Goal: Information Seeking & Learning: Learn about a topic

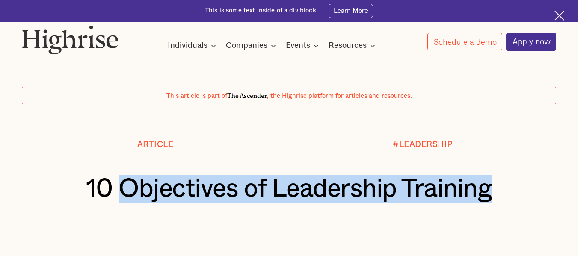
drag, startPoint x: 120, startPoint y: 191, endPoint x: 496, endPoint y: 205, distance: 375.6
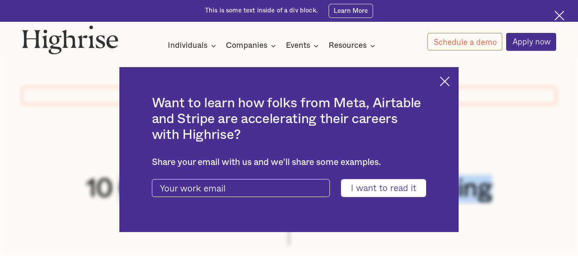
copy h1 "Objectives of Leadership Training"
click at [450, 85] on img at bounding box center [445, 82] width 10 height 10
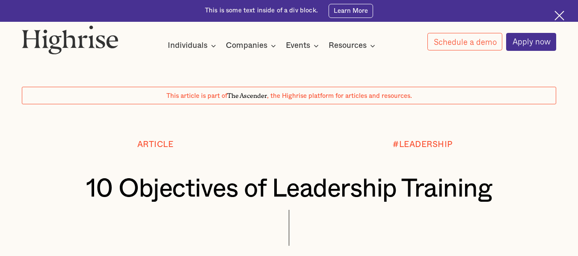
drag, startPoint x: 466, startPoint y: 128, endPoint x: 374, endPoint y: 232, distance: 139.2
click at [374, 232] on div at bounding box center [289, 235] width 535 height 51
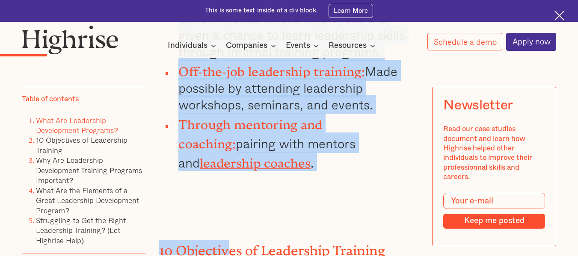
scroll to position [1061, 0]
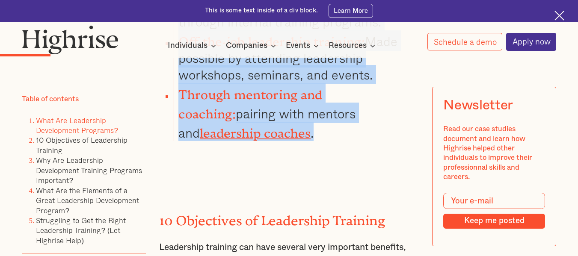
drag, startPoint x: 157, startPoint y: 67, endPoint x: 231, endPoint y: 134, distance: 99.4
copy div "Leadership development programs can either take place through virtual coaching …"
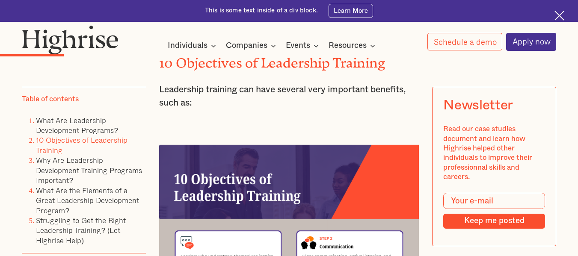
scroll to position [1198, 0]
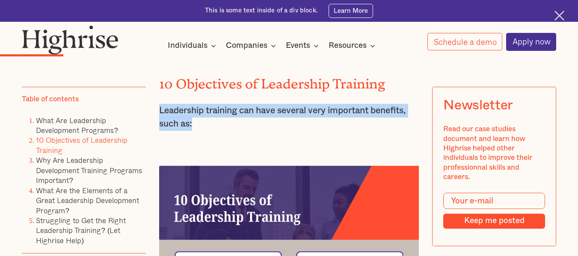
drag, startPoint x: 209, startPoint y: 122, endPoint x: 154, endPoint y: 103, distance: 58.1
copy p "Leadership training can have several very important benefits, such as:"
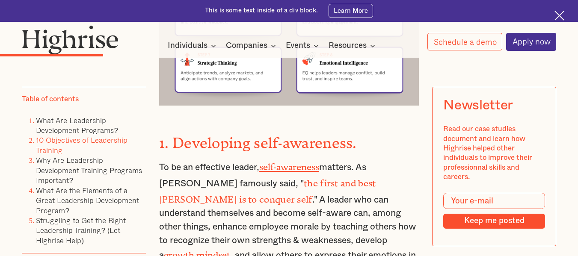
scroll to position [1660, 0]
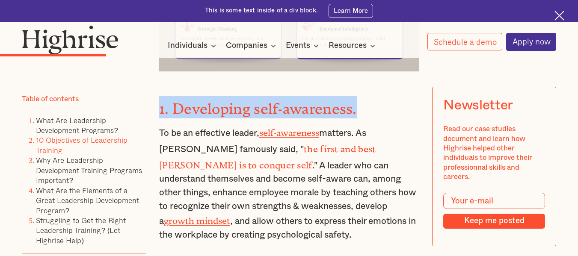
drag, startPoint x: 357, startPoint y: 106, endPoint x: 158, endPoint y: 103, distance: 199.5
click at [159, 103] on h3 "1. Developing self-awareness." at bounding box center [289, 107] width 260 height 22
copy strong "1. Developing self-awareness."
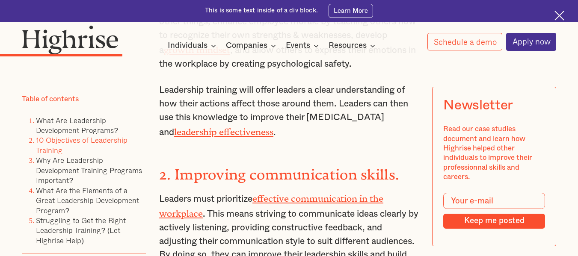
scroll to position [1848, 0]
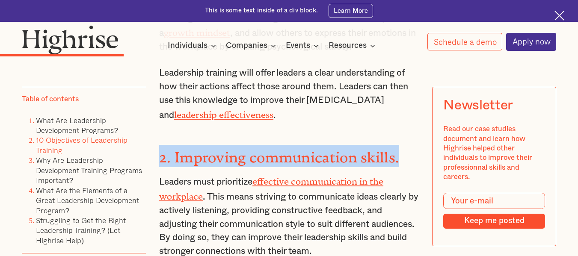
drag, startPoint x: 402, startPoint y: 147, endPoint x: 157, endPoint y: 146, distance: 245.2
copy strong "2. Improving communication skills."
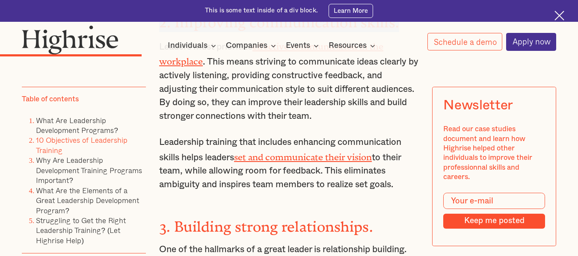
scroll to position [2071, 0]
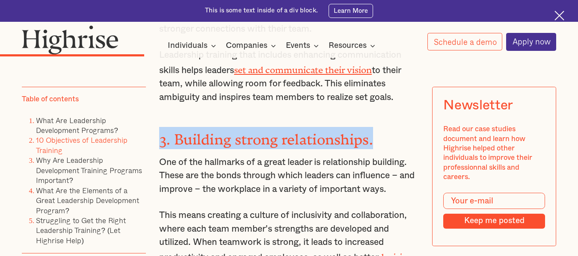
drag, startPoint x: 379, startPoint y: 121, endPoint x: 157, endPoint y: 126, distance: 222.6
copy strong "3. Building strong relationships."
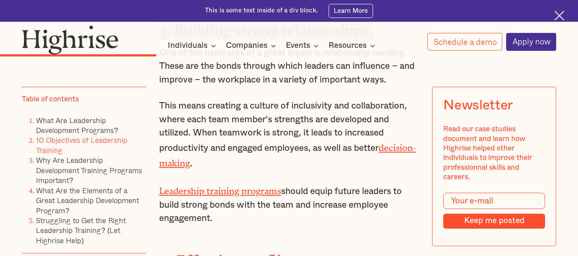
scroll to position [2208, 0]
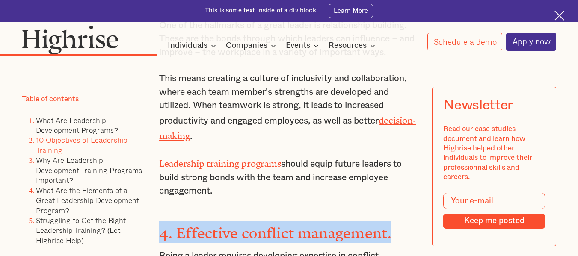
drag, startPoint x: 391, startPoint y: 209, endPoint x: 149, endPoint y: 200, distance: 242.0
copy strong "4. Effective conflict management."
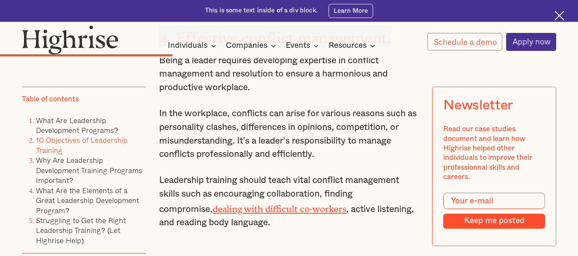
scroll to position [2413, 0]
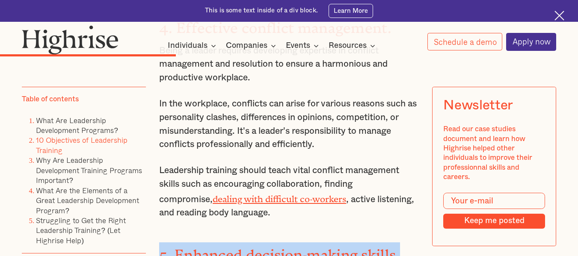
drag, startPoint x: 403, startPoint y: 226, endPoint x: 155, endPoint y: 233, distance: 247.5
copy strong "5. Enhanced decision-making skills."
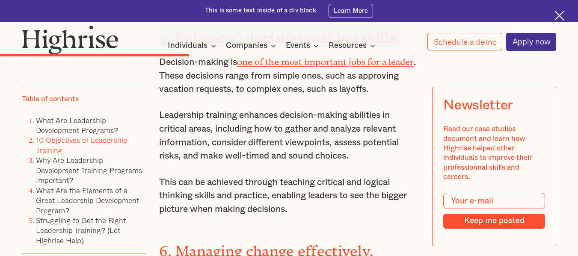
scroll to position [2670, 0]
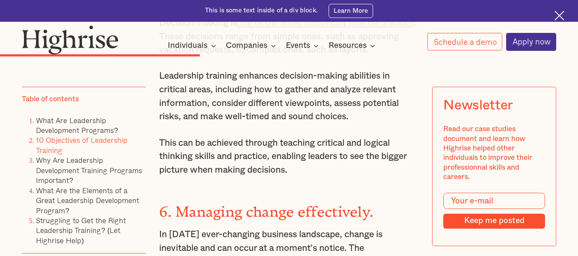
click at [374, 199] on h3 "6. Managing change effectively." at bounding box center [289, 210] width 260 height 22
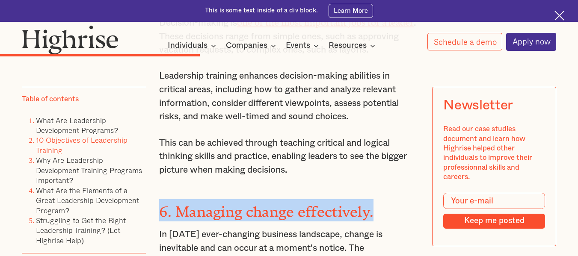
drag, startPoint x: 160, startPoint y: 181, endPoint x: 413, endPoint y: 188, distance: 253.5
click at [413, 199] on h3 "6. Managing change effectively." at bounding box center [289, 210] width 260 height 22
copy strong "6. Managing change effectively."
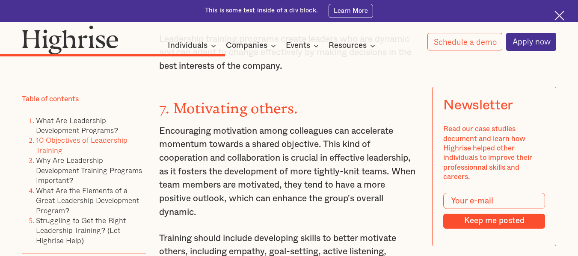
scroll to position [2961, 0]
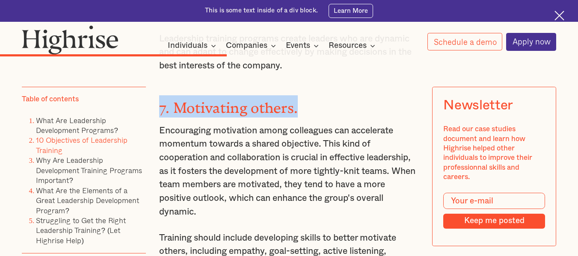
drag, startPoint x: 302, startPoint y: 74, endPoint x: 152, endPoint y: 81, distance: 150.4
copy strong "7. Motivating others."
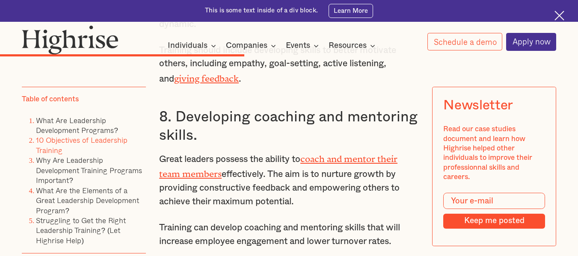
scroll to position [3149, 0]
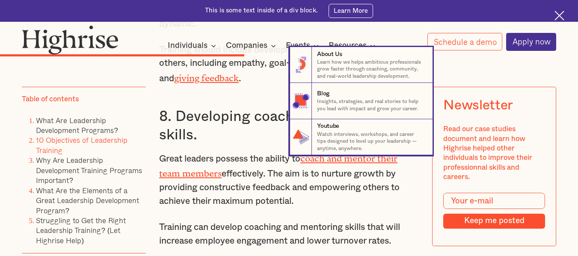
drag, startPoint x: 195, startPoint y: 104, endPoint x: 169, endPoint y: 84, distance: 32.4
click at [169, 84] on nav "8 About Us Learn how we helps ambitious professionals grow faster through coach…" at bounding box center [289, 101] width 578 height 108
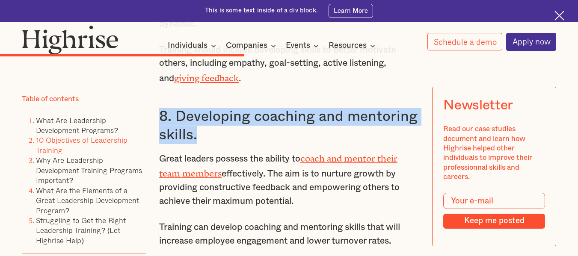
drag, startPoint x: 198, startPoint y: 106, endPoint x: 159, endPoint y: 89, distance: 42.4
click at [159, 108] on h3 "8. Developing coaching and mentoring skills." at bounding box center [289, 126] width 260 height 36
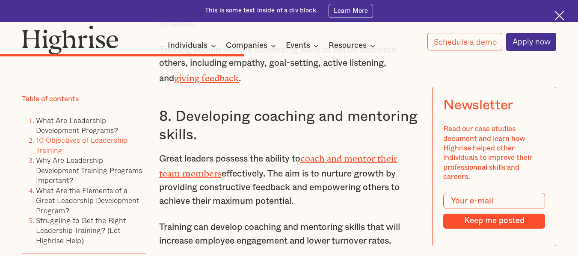
drag, startPoint x: 158, startPoint y: 244, endPoint x: 402, endPoint y: 242, distance: 244.0
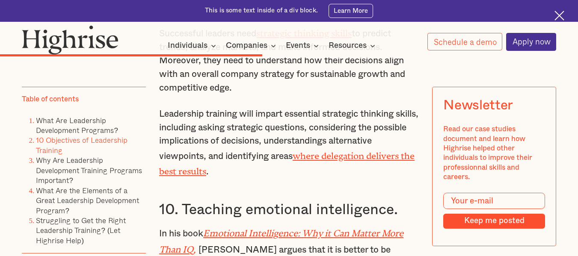
scroll to position [3423, 0]
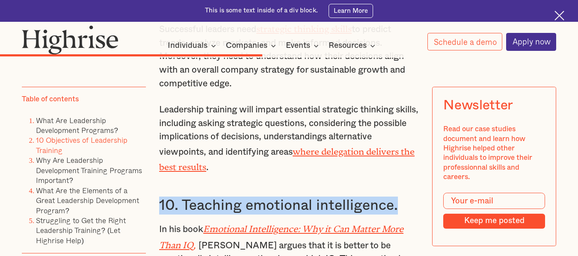
drag, startPoint x: 403, startPoint y: 170, endPoint x: 159, endPoint y: 174, distance: 243.6
click at [159, 197] on h3 "10. Teaching emotional intelligence." at bounding box center [289, 206] width 260 height 18
